Goal: Feedback & Contribution: Contribute content

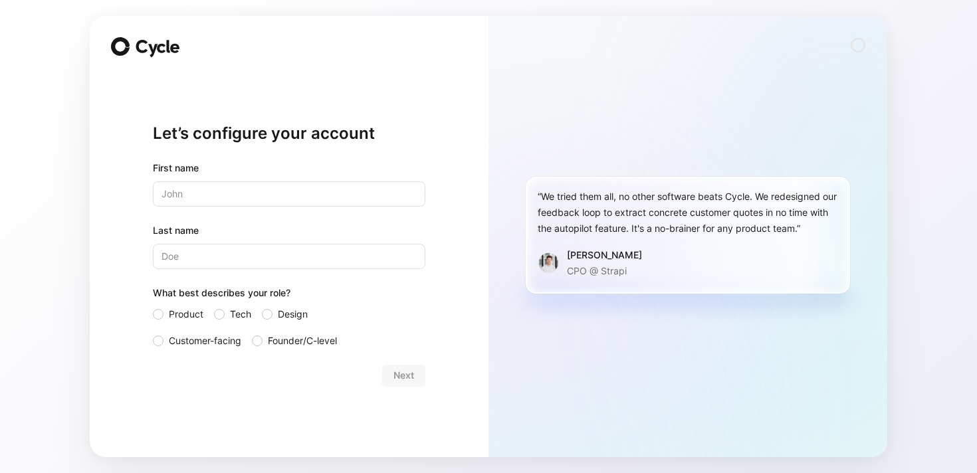
click at [0, 473] on com-1password-button at bounding box center [0, 473] width 0 height 0
type input "[PERSON_NAME]"
type input "Liew"
click at [182, 408] on div "Let’s configure your account First name [PERSON_NAME] Last name [PERSON_NAME] W…" at bounding box center [289, 254] width 273 height 363
click at [206, 349] on form "First name [PERSON_NAME] Last name [PERSON_NAME] What best describes your role?…" at bounding box center [289, 273] width 273 height 226
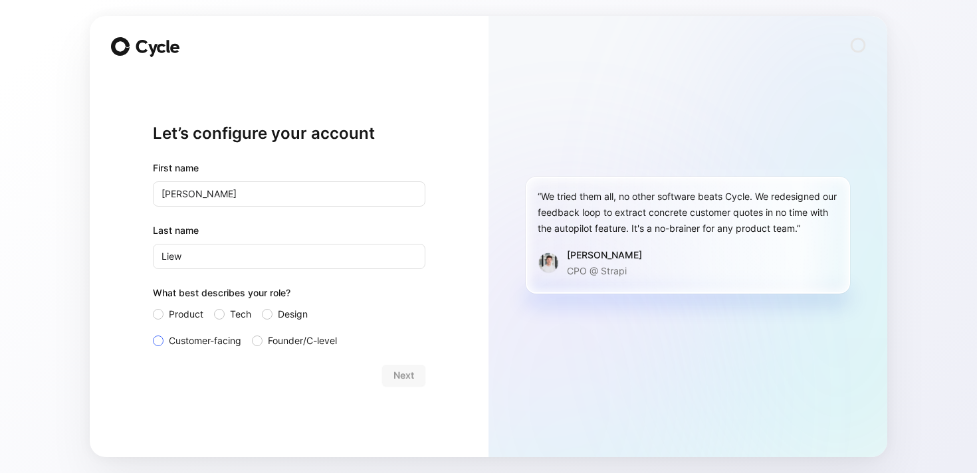
click at [237, 337] on span "Customer-facing" at bounding box center [205, 341] width 72 height 16
click at [153, 333] on input "Customer-facing" at bounding box center [153, 333] width 0 height 0
click at [420, 380] on button "Next" at bounding box center [403, 375] width 43 height 21
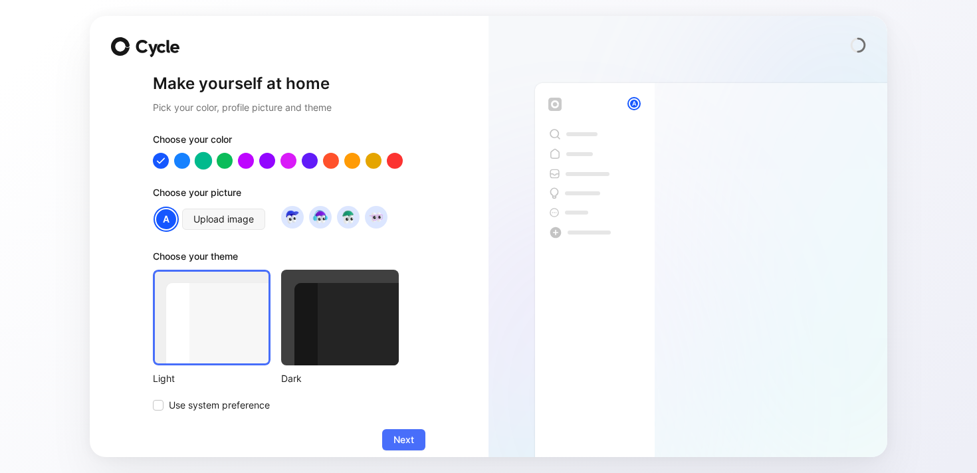
click at [202, 162] on div at bounding box center [203, 160] width 17 height 17
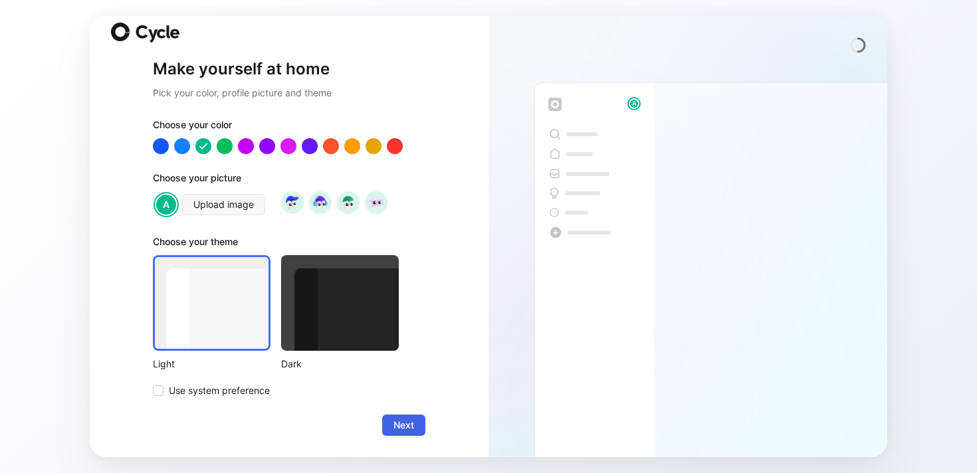
click at [409, 427] on span "Next" at bounding box center [404, 425] width 21 height 16
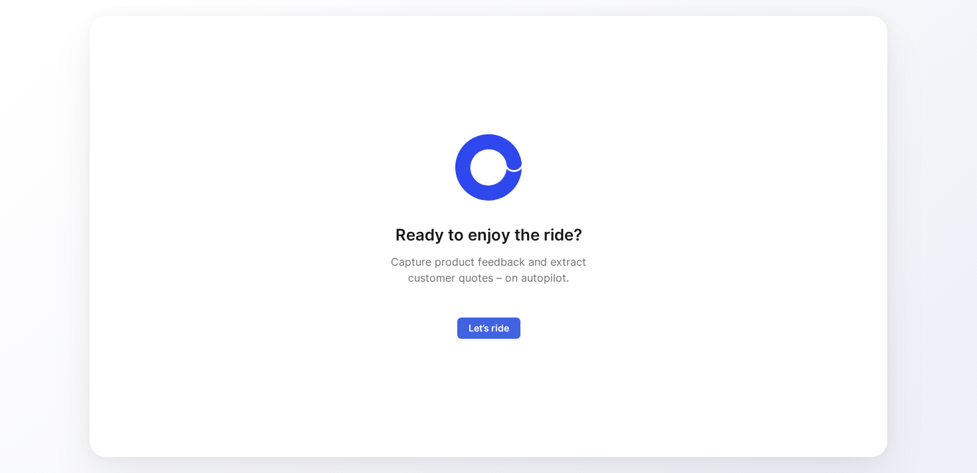
click at [492, 331] on span "Let’s ride" at bounding box center [489, 328] width 41 height 16
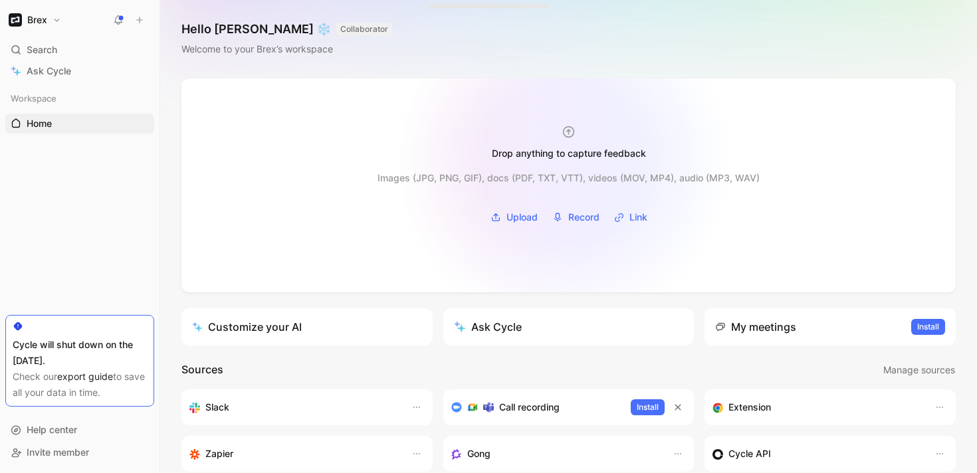
click at [564, 162] on div "Images (JPG, PNG, GIF), docs (PDF, TXT, VTT), videos (MOV, MP4), audio (MP3, WA…" at bounding box center [569, 194] width 382 height 68
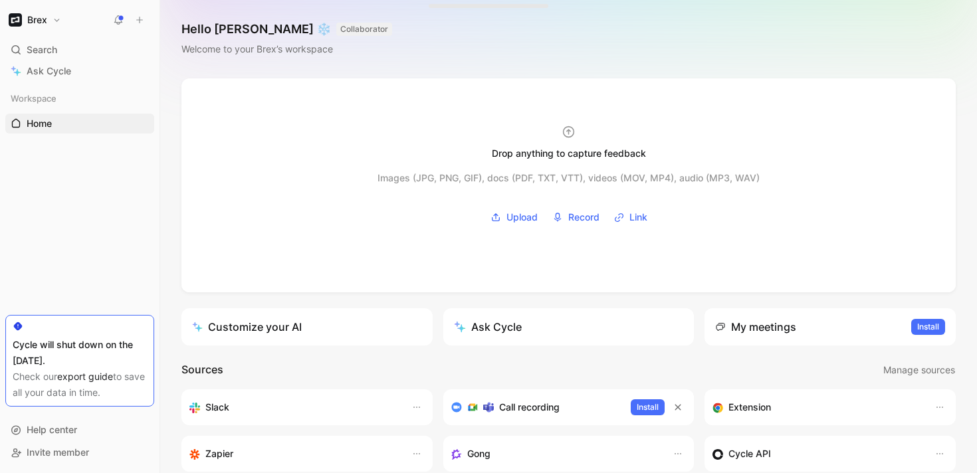
click at [141, 18] on icon at bounding box center [139, 19] width 9 height 9
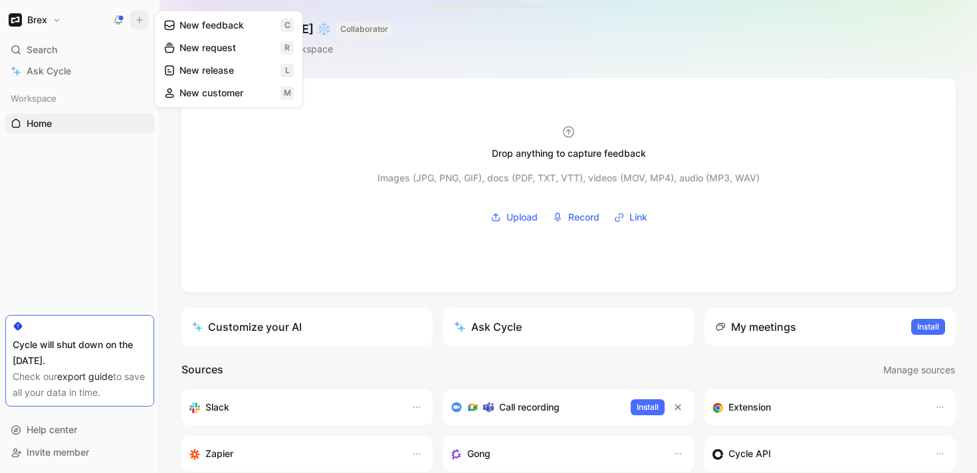
click at [244, 24] on button "New feedback c" at bounding box center [229, 25] width 142 height 23
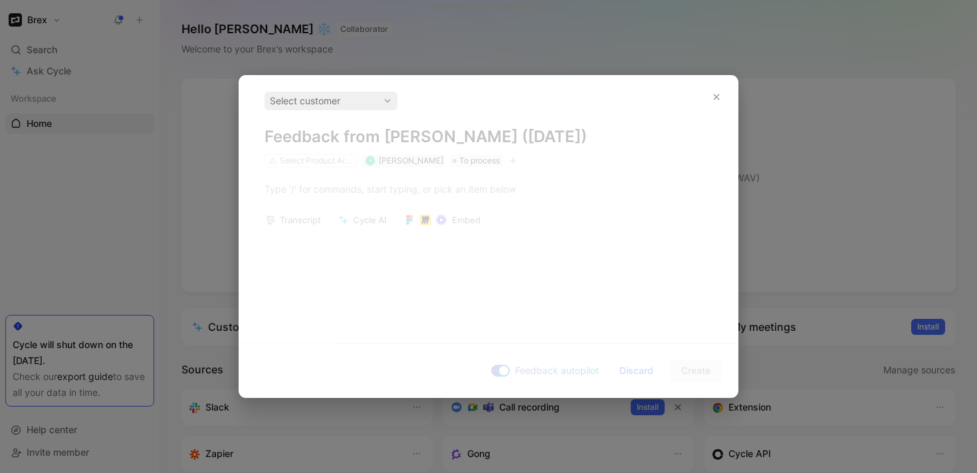
click at [356, 225] on div "Select customer Feedback from [PERSON_NAME] ([DATE]) Select Product Areas A [PE…" at bounding box center [488, 204] width 499 height 257
click at [329, 104] on div "Select customer" at bounding box center [331, 101] width 122 height 16
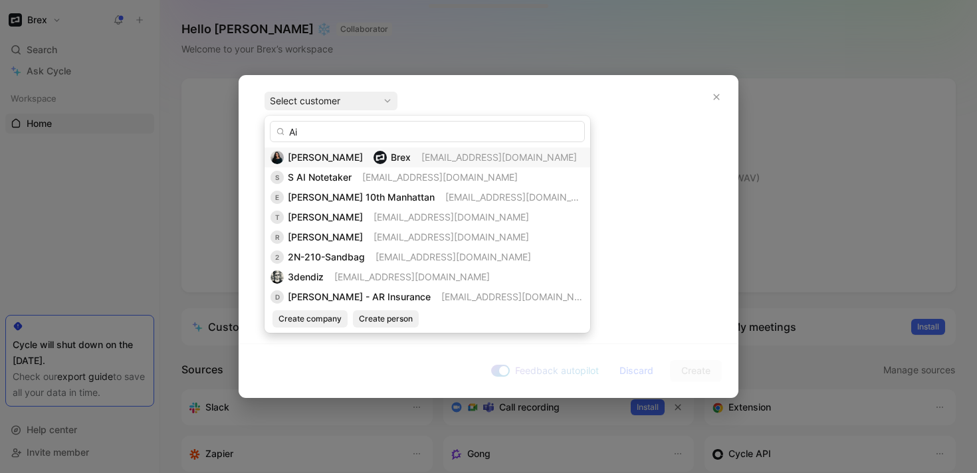
type input "A"
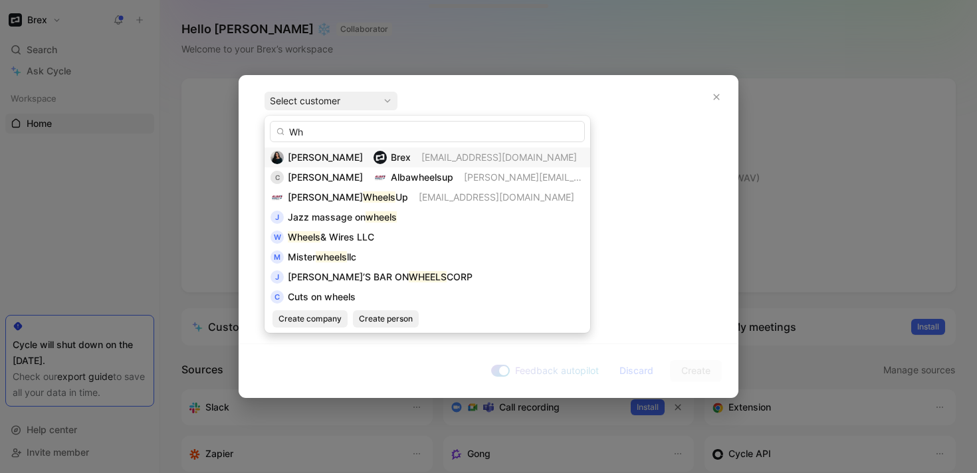
type input "W"
type input "w"
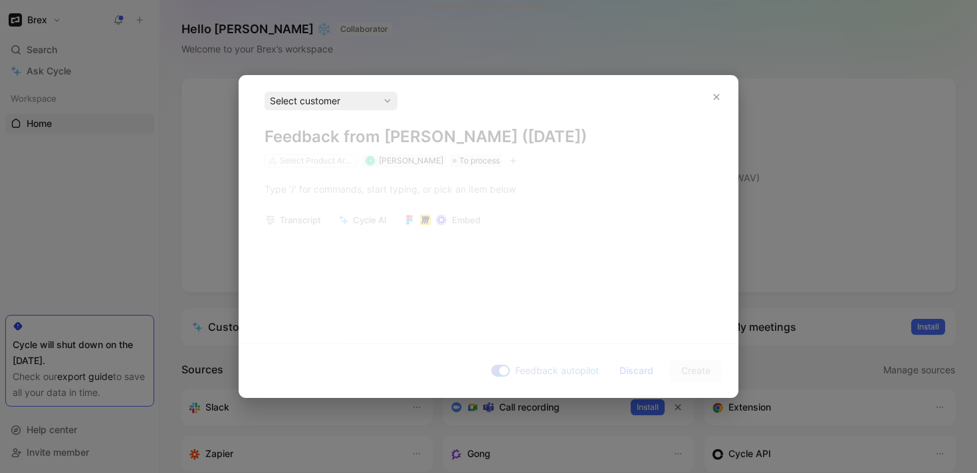
click at [335, 103] on div "Select customer" at bounding box center [331, 101] width 122 height 16
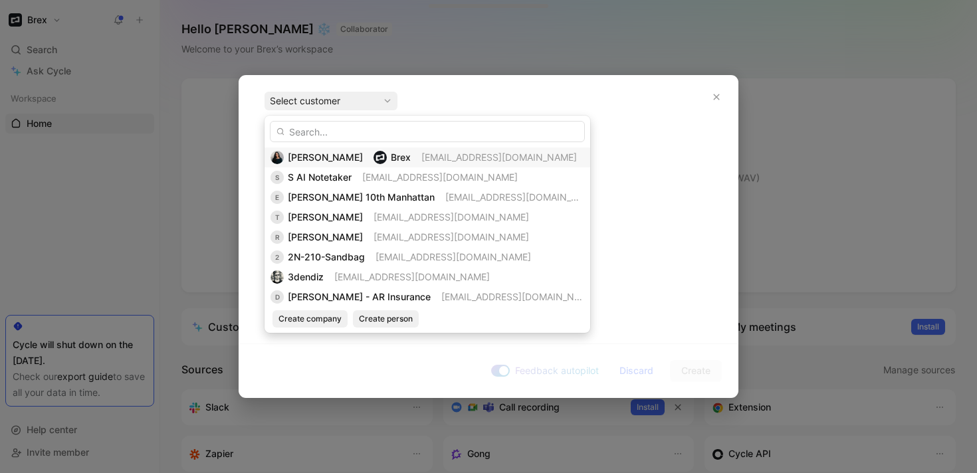
click at [391, 159] on span "Brex" at bounding box center [401, 157] width 20 height 11
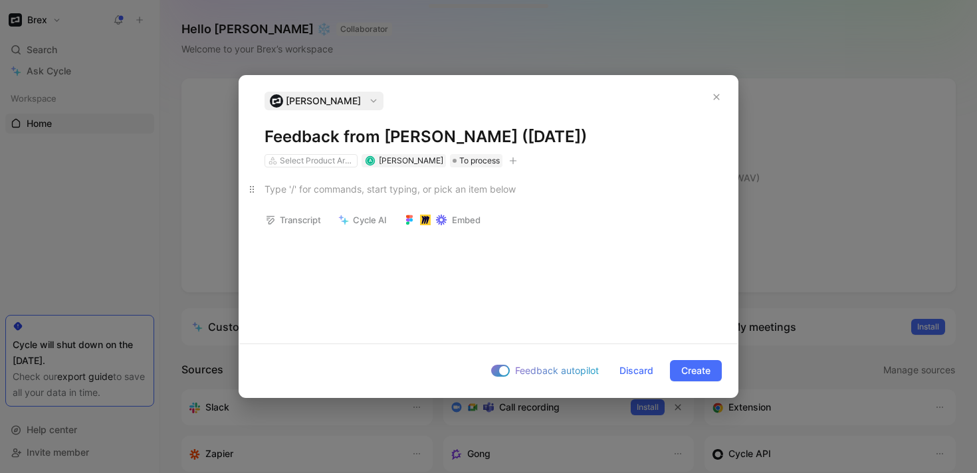
click at [339, 192] on div at bounding box center [489, 189] width 448 height 14
click at [328, 161] on div "Select Product Areas" at bounding box center [317, 160] width 74 height 13
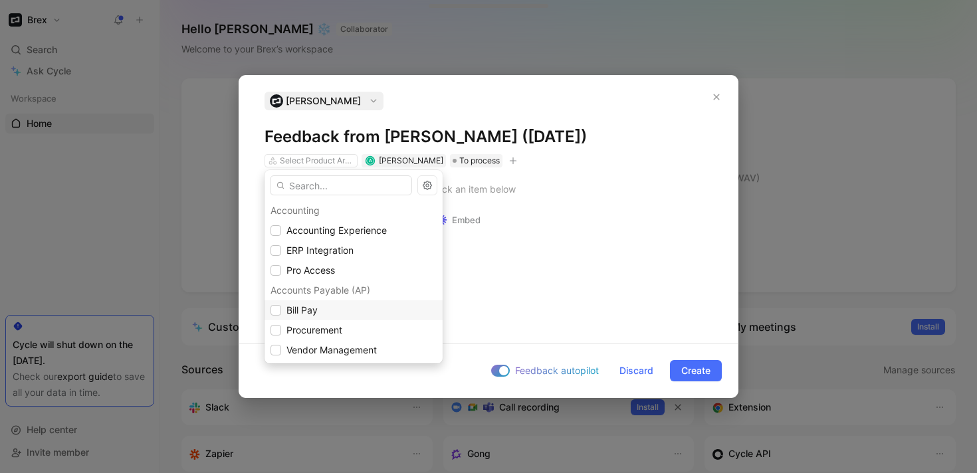
click at [300, 314] on span "Bill Pay" at bounding box center [302, 309] width 31 height 11
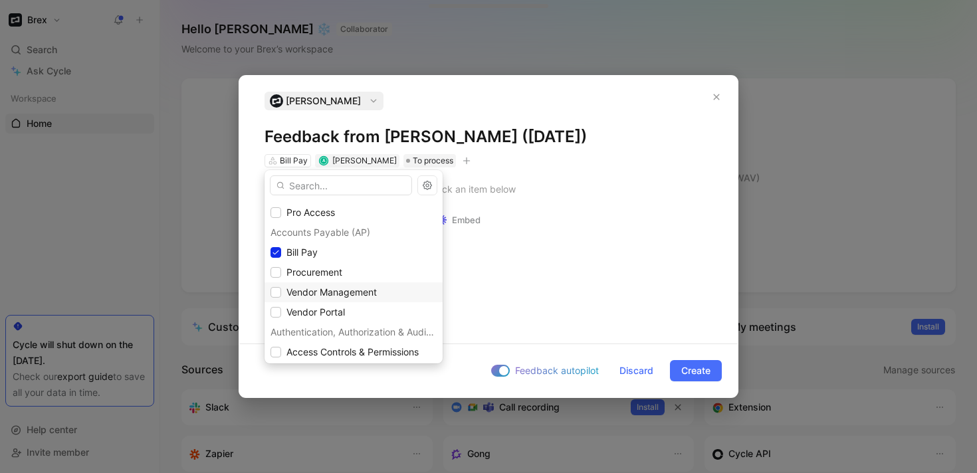
scroll to position [57, 0]
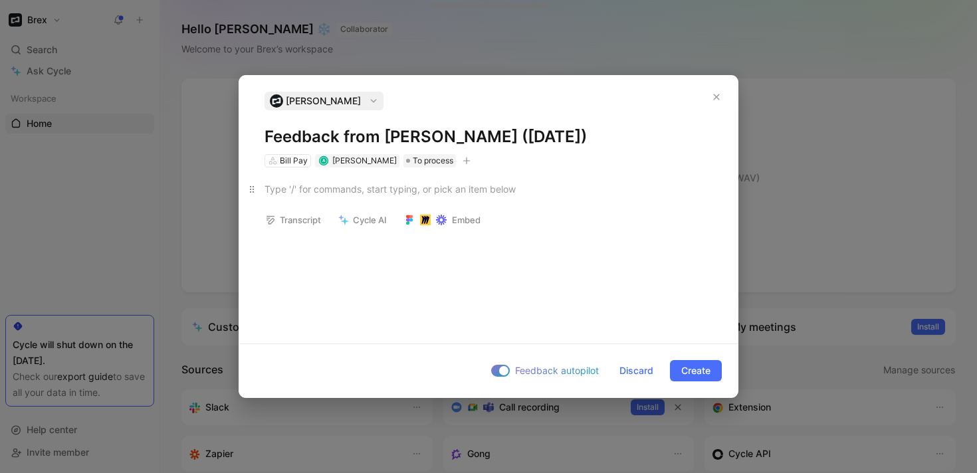
click at [312, 181] on p at bounding box center [488, 189] width 499 height 22
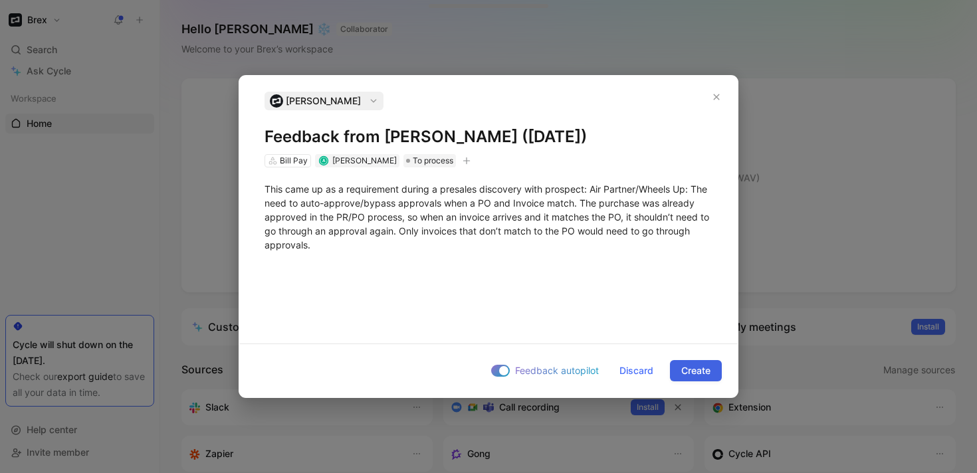
click at [695, 374] on span "Create" at bounding box center [695, 371] width 29 height 16
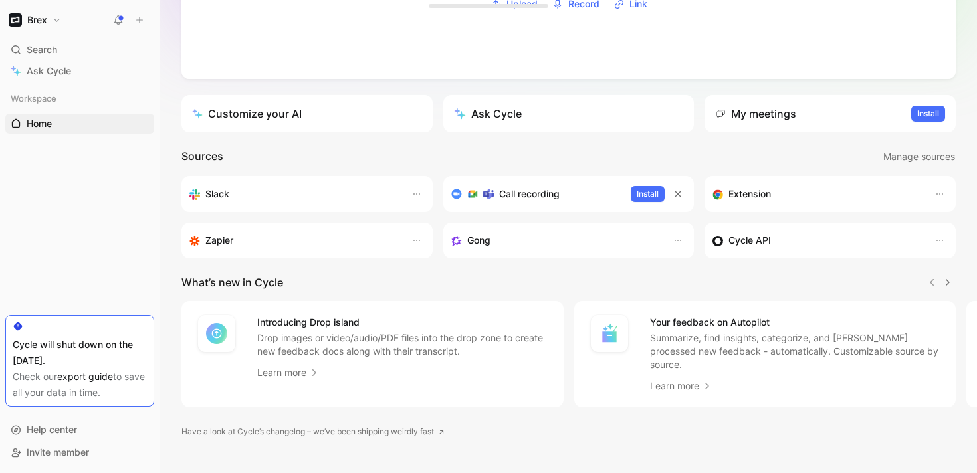
scroll to position [0, 0]
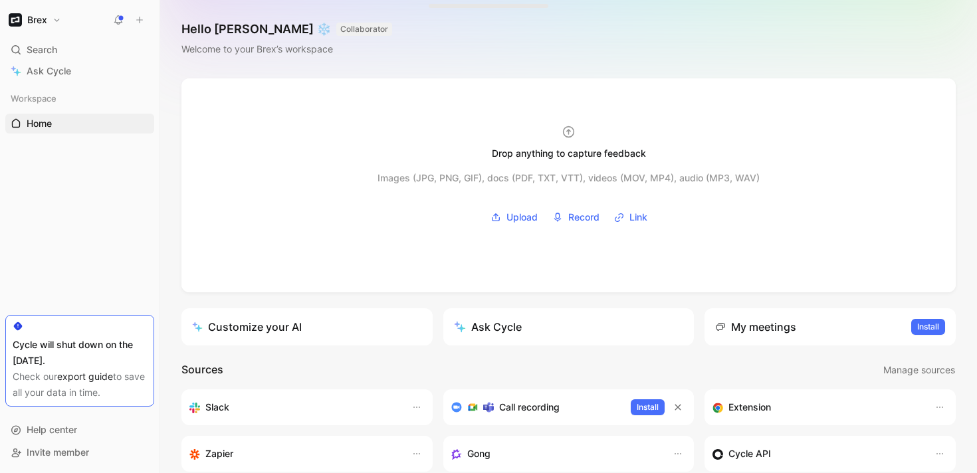
click at [47, 23] on button "Brex" at bounding box center [34, 20] width 59 height 19
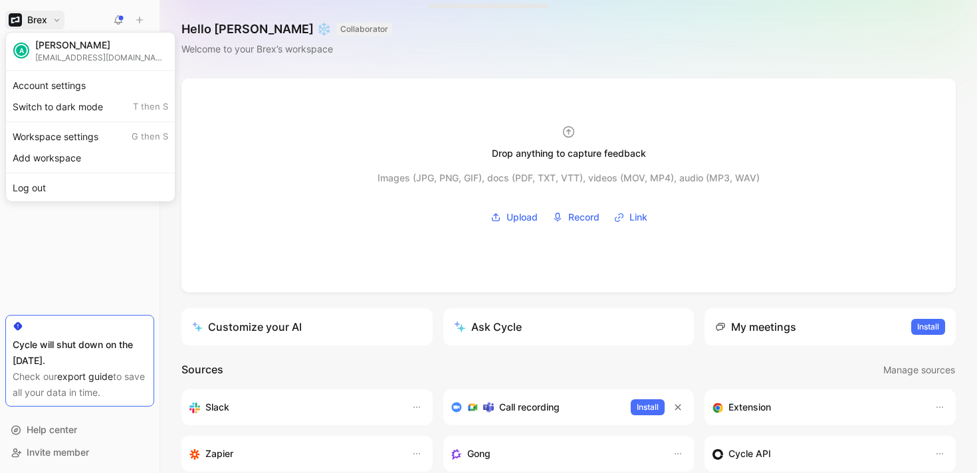
click at [72, 255] on div at bounding box center [488, 236] width 977 height 473
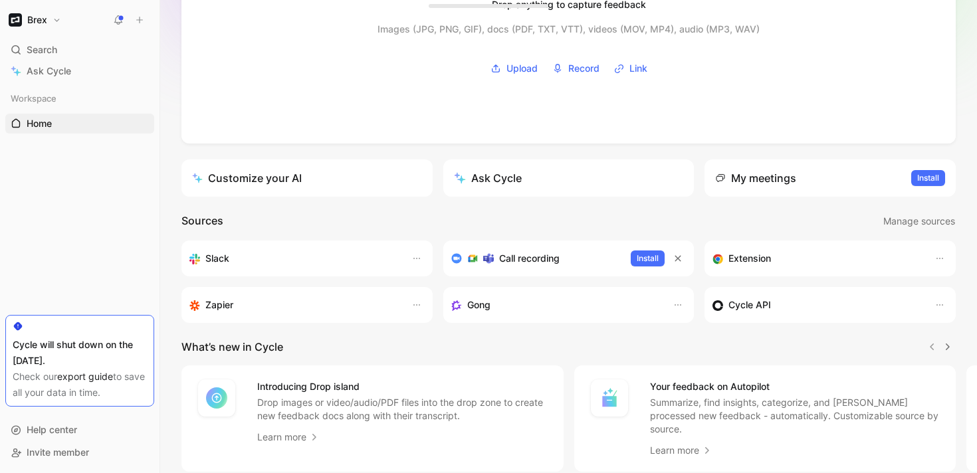
scroll to position [152, 0]
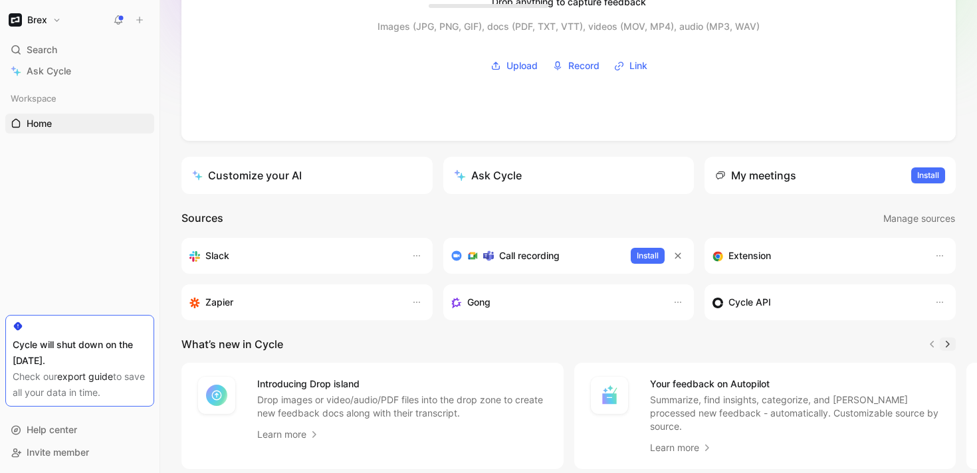
click at [948, 340] on icon "button" at bounding box center [948, 344] width 11 height 11
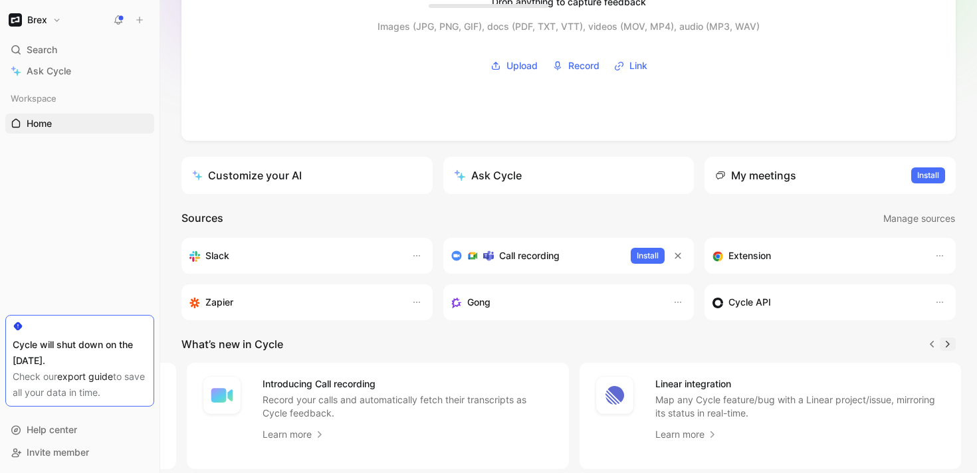
scroll to position [0, 785]
click at [948, 340] on div at bounding box center [940, 344] width 32 height 16
click at [933, 342] on icon "button" at bounding box center [932, 344] width 4 height 7
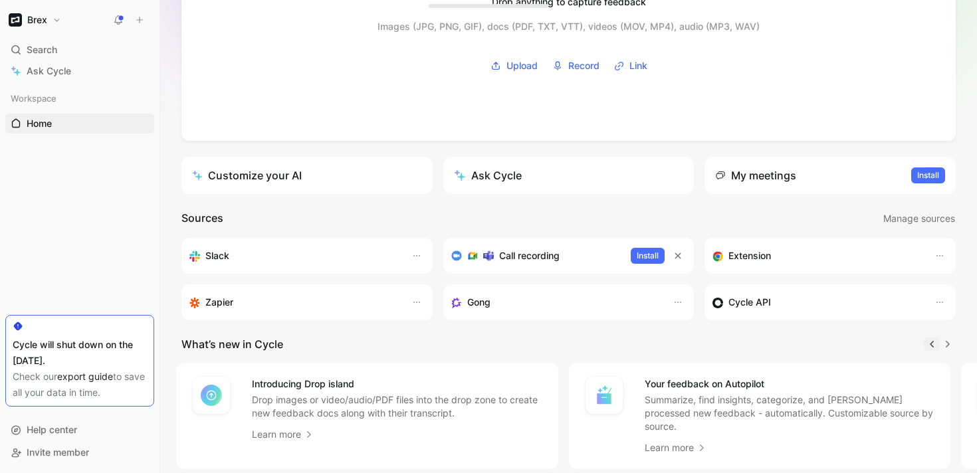
scroll to position [0, 0]
click at [933, 342] on div at bounding box center [940, 344] width 32 height 16
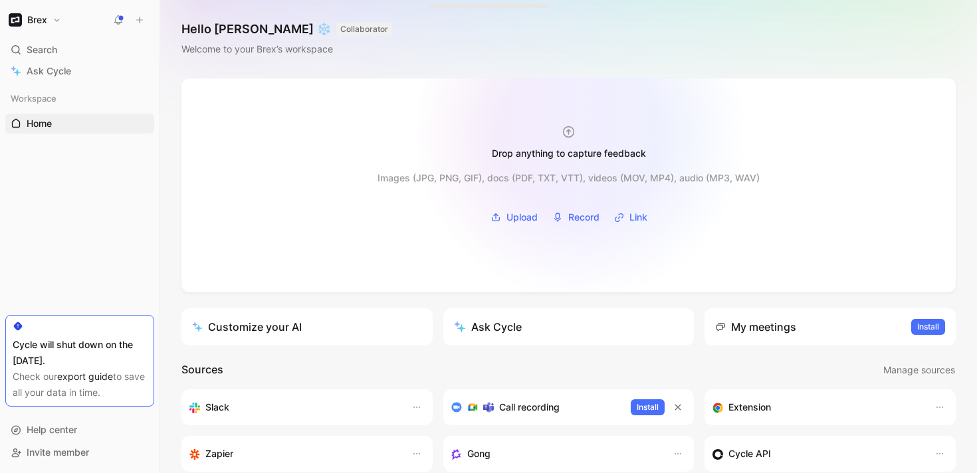
click at [580, 134] on div "Drop anything to capture feedback" at bounding box center [568, 143] width 207 height 37
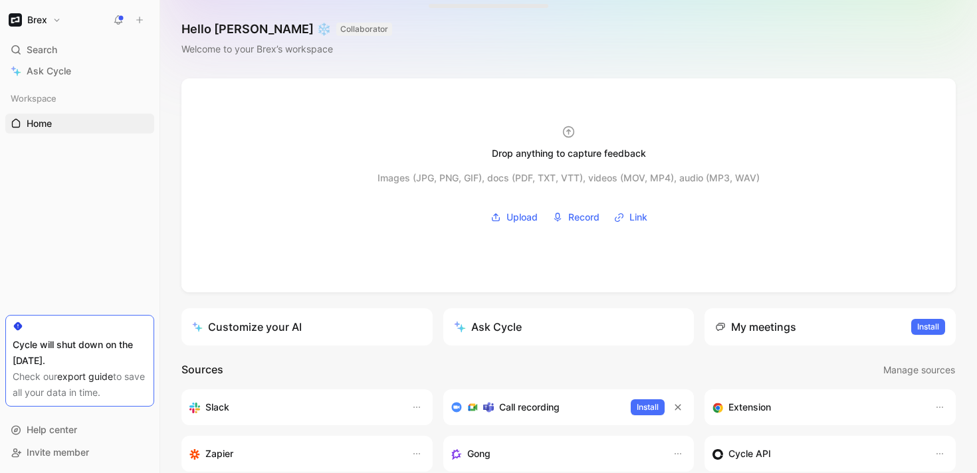
click at [143, 19] on icon at bounding box center [139, 19] width 9 height 9
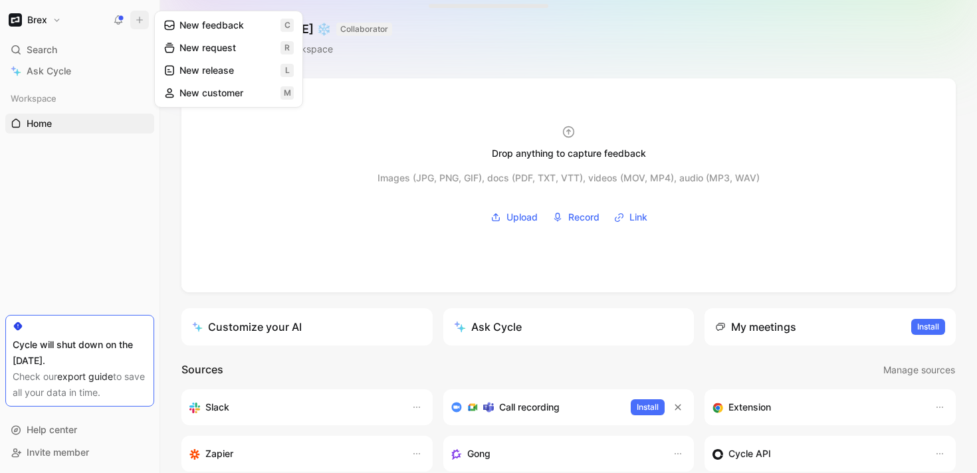
click at [208, 25] on button "New feedback c" at bounding box center [229, 25] width 142 height 23
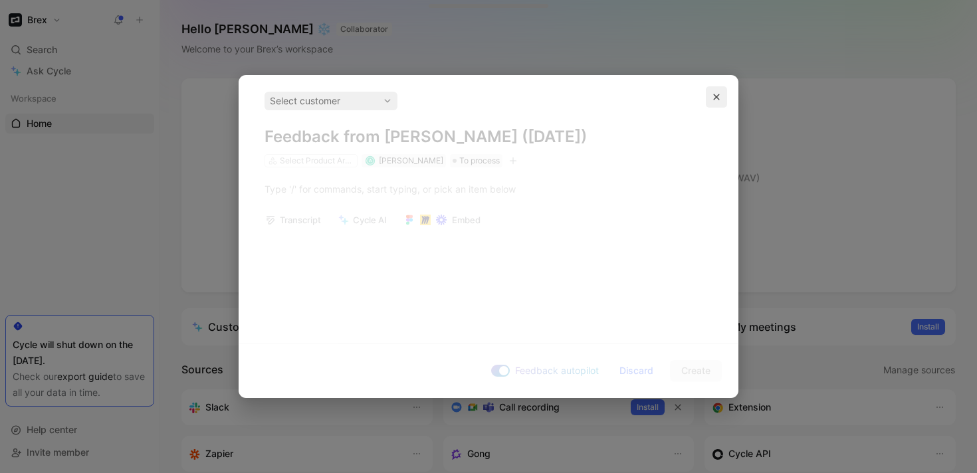
click at [714, 98] on icon "button" at bounding box center [717, 97] width 8 height 8
